Goal: Information Seeking & Learning: Learn about a topic

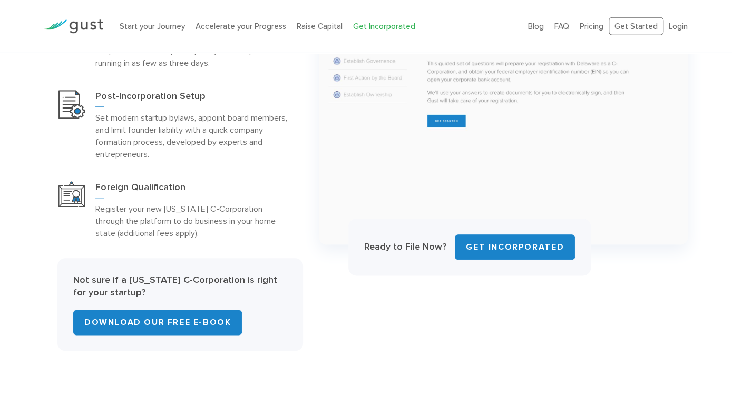
scroll to position [561, 0]
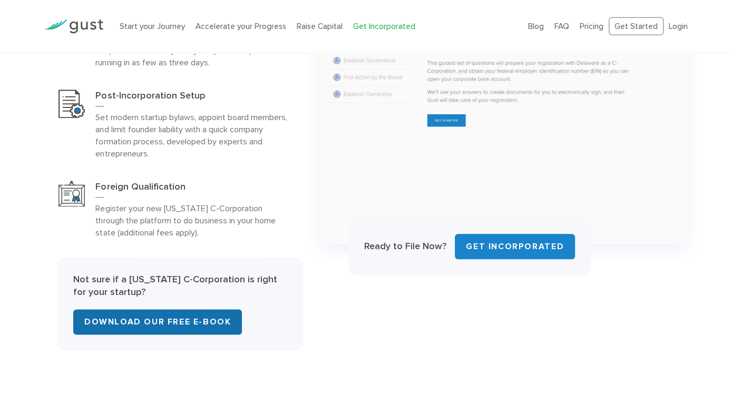
click at [201, 316] on link "Download Our Free E-Book" at bounding box center [157, 321] width 169 height 25
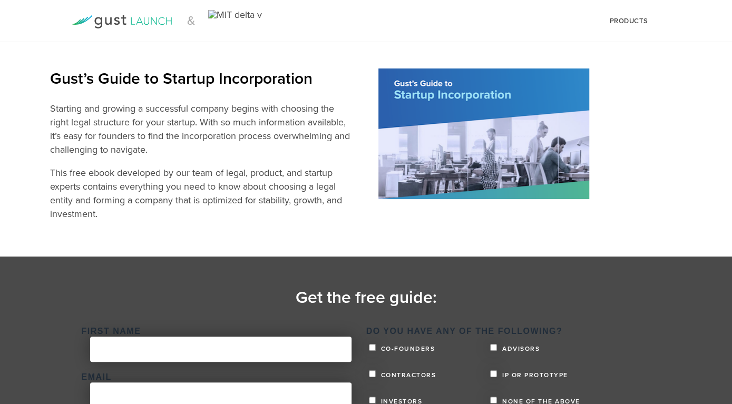
click at [476, 152] on img at bounding box center [484, 134] width 211 height 131
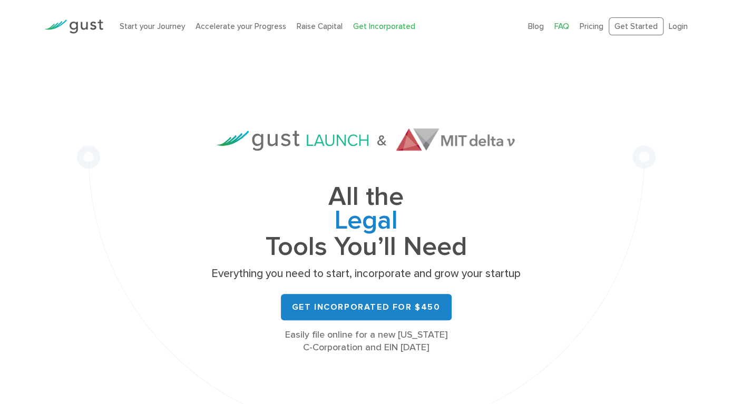
click at [563, 23] on link "FAQ" at bounding box center [562, 26] width 15 height 9
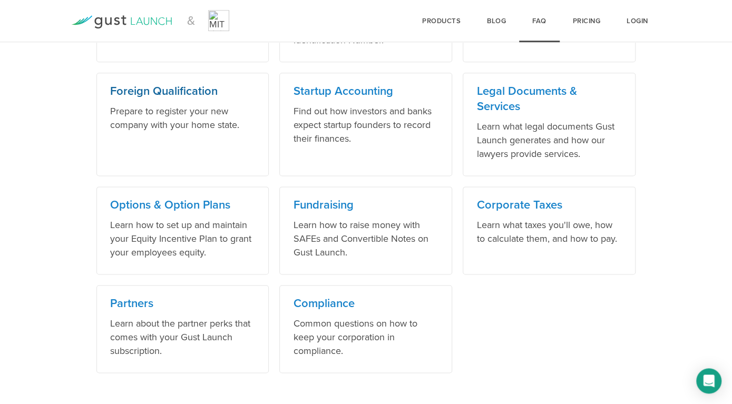
scroll to position [682, 0]
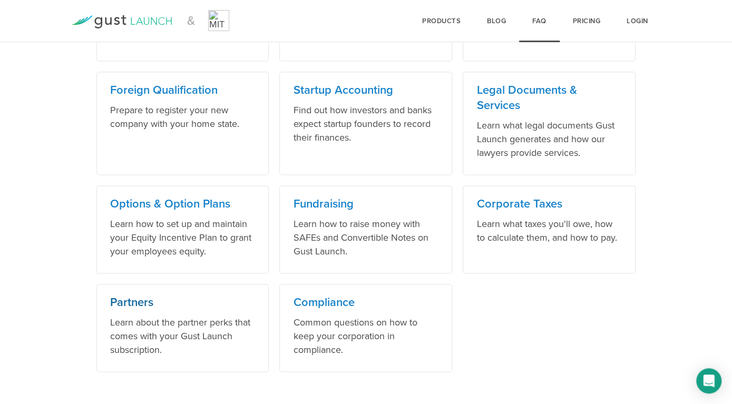
click at [141, 296] on h3 "Partners" at bounding box center [183, 302] width 146 height 15
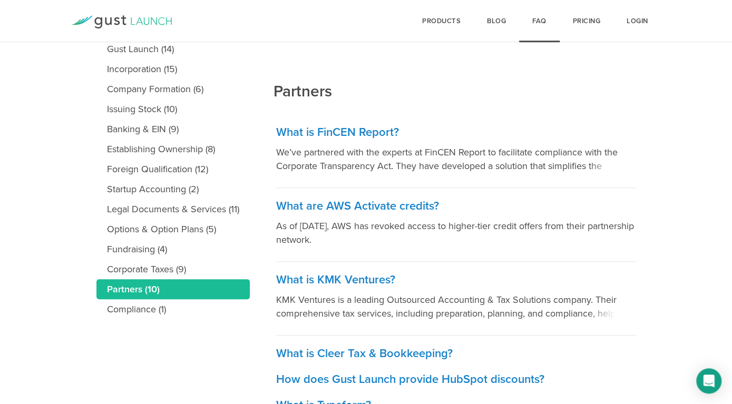
scroll to position [306, 0]
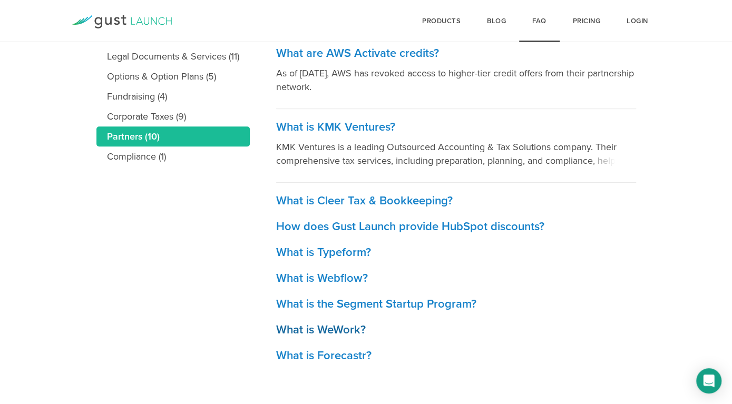
click at [333, 328] on h3 "What is WeWork?" at bounding box center [456, 330] width 360 height 15
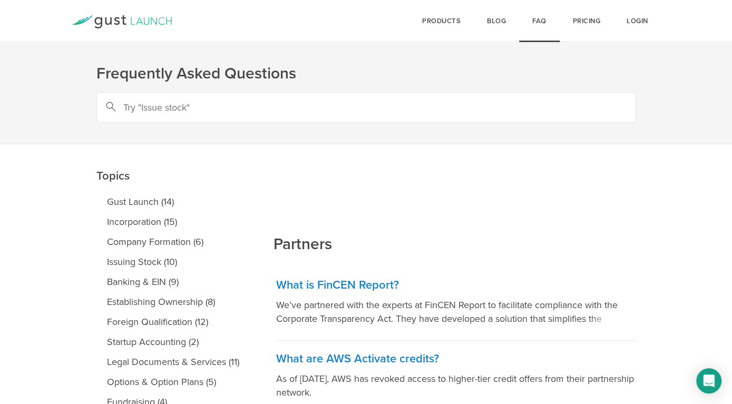
click at [285, 98] on input "text" at bounding box center [366, 107] width 540 height 31
type input "foreign owner"
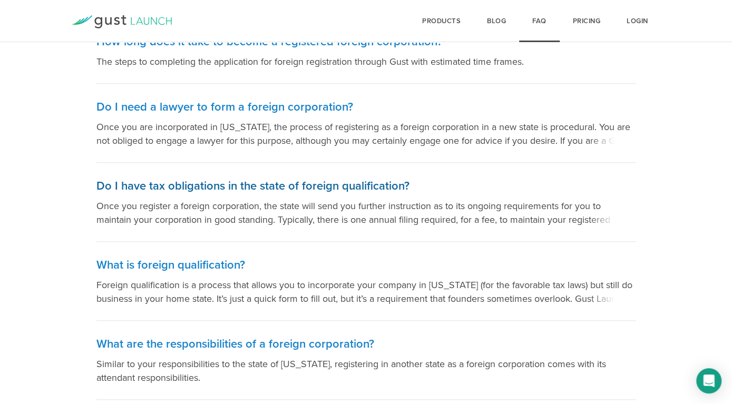
scroll to position [364, 0]
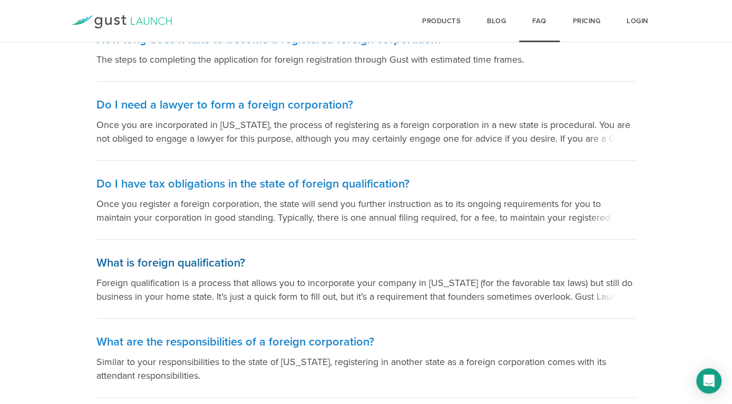
click at [226, 265] on h3 "What is foreign qualification?" at bounding box center [366, 263] width 540 height 15
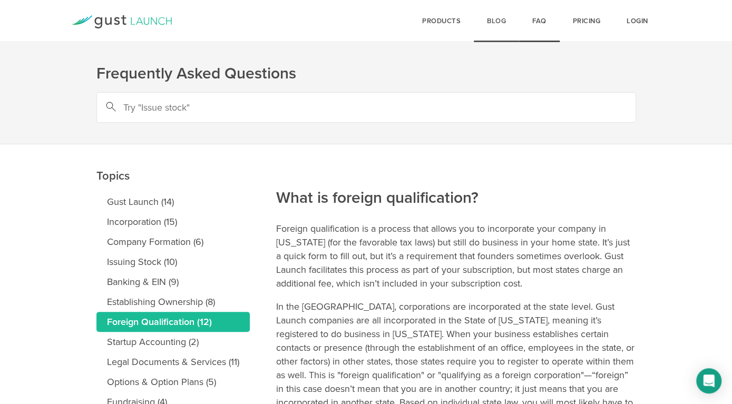
click at [492, 16] on link "Blog" at bounding box center [496, 21] width 45 height 42
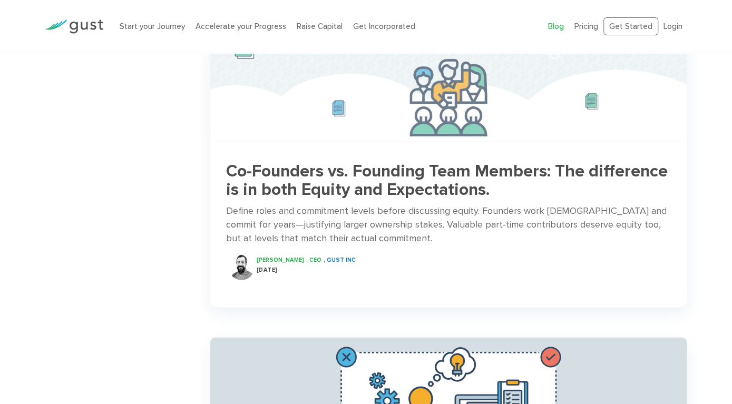
scroll to position [1122, 0]
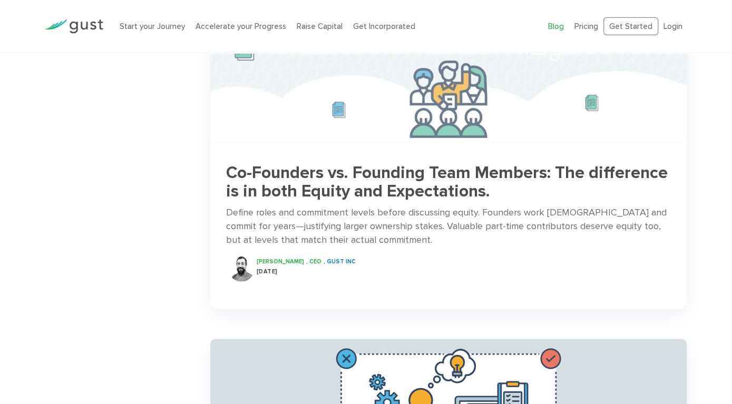
click at [361, 190] on div "Co-Founders vs. Founding Team Members: The difference is in both Equity and Exp…" at bounding box center [448, 220] width 477 height 144
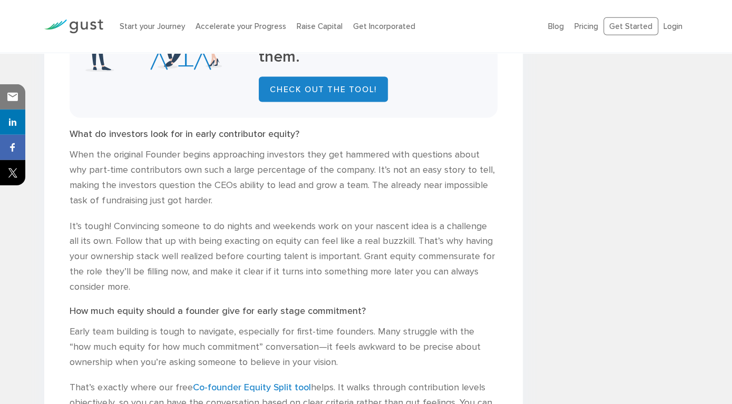
scroll to position [1006, 0]
